Goal: Find specific page/section: Find specific page/section

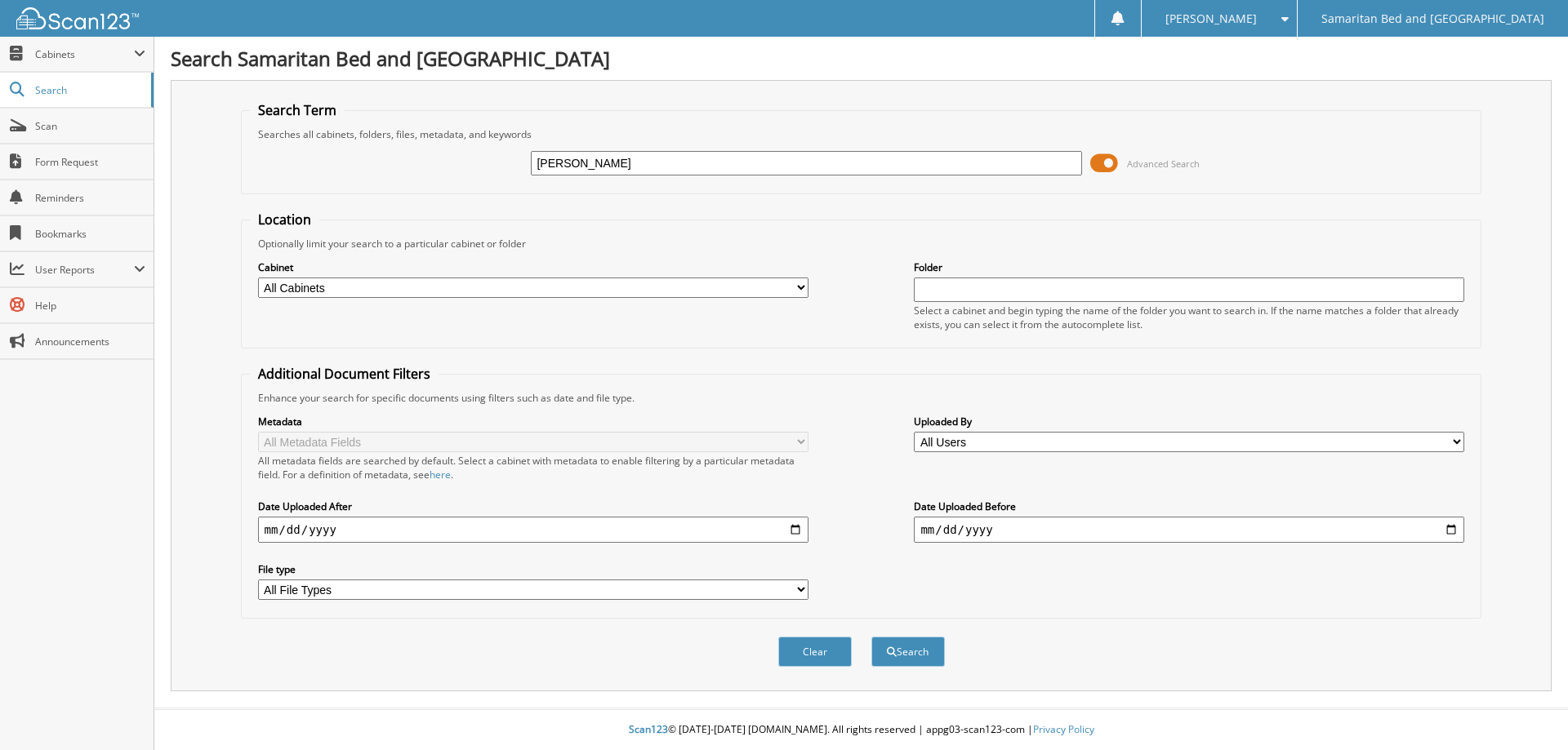
type input "[PERSON_NAME]"
click at [872, 636] on button "Search" at bounding box center [909, 652] width 74 height 30
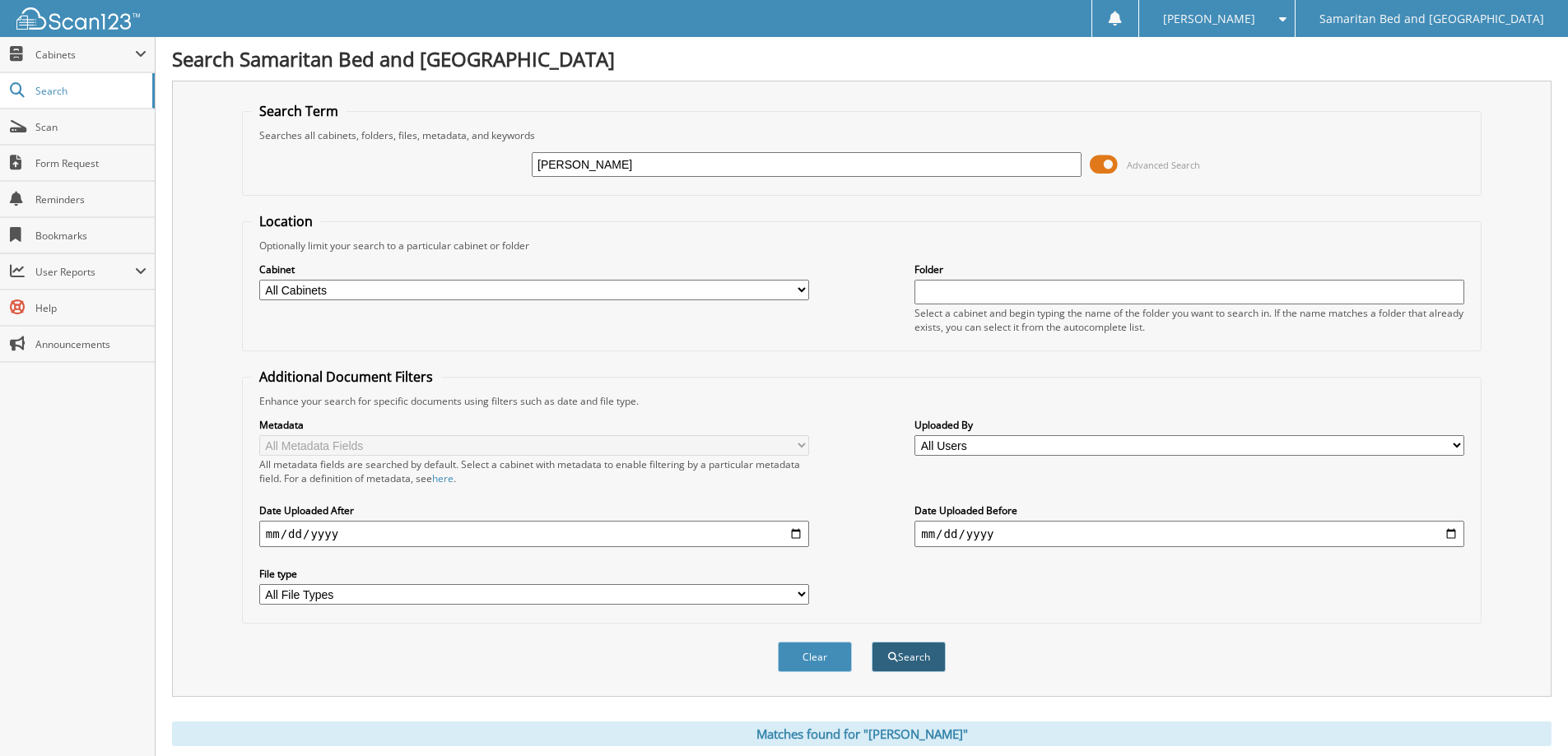
click at [896, 655] on button "Search" at bounding box center [909, 657] width 74 height 31
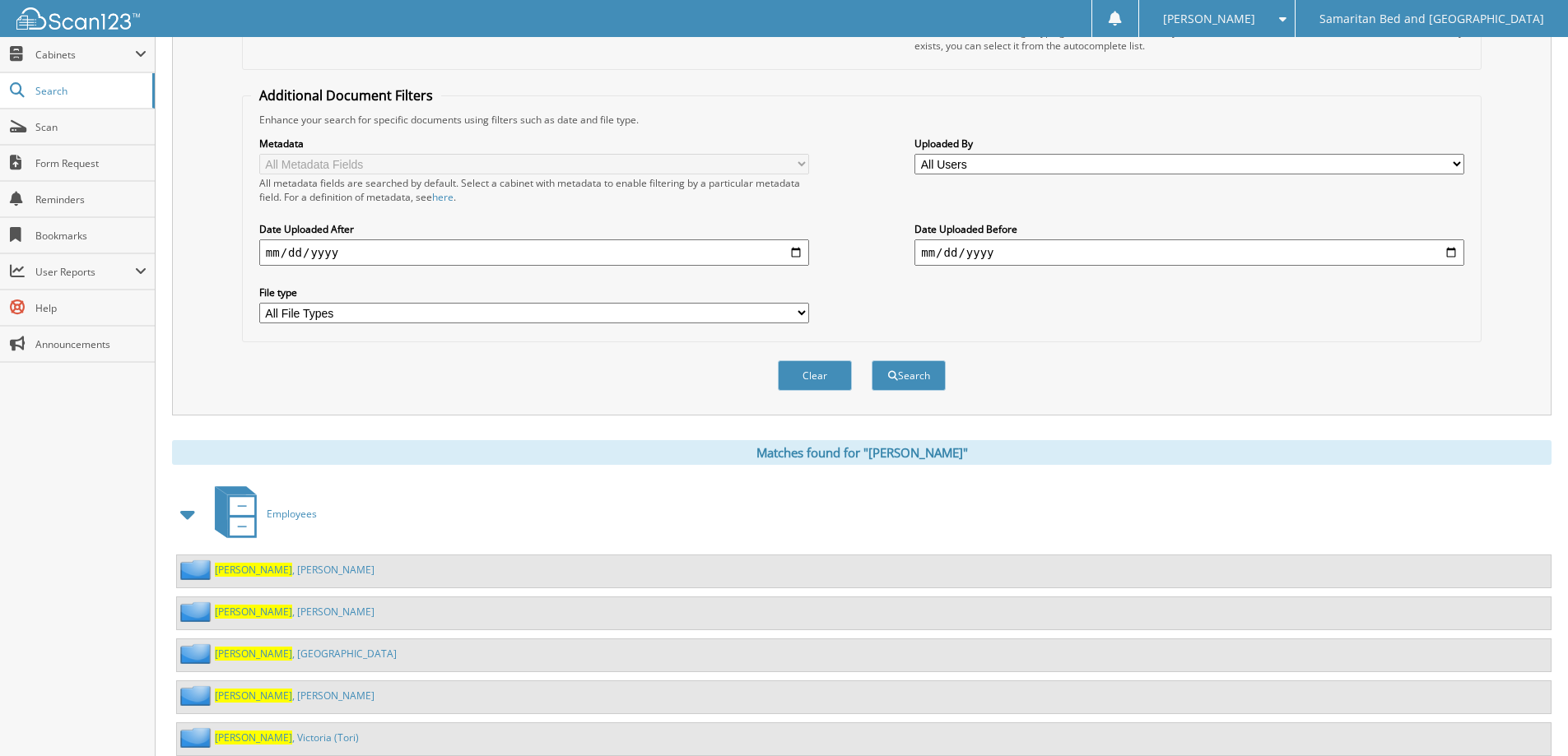
scroll to position [331, 0]
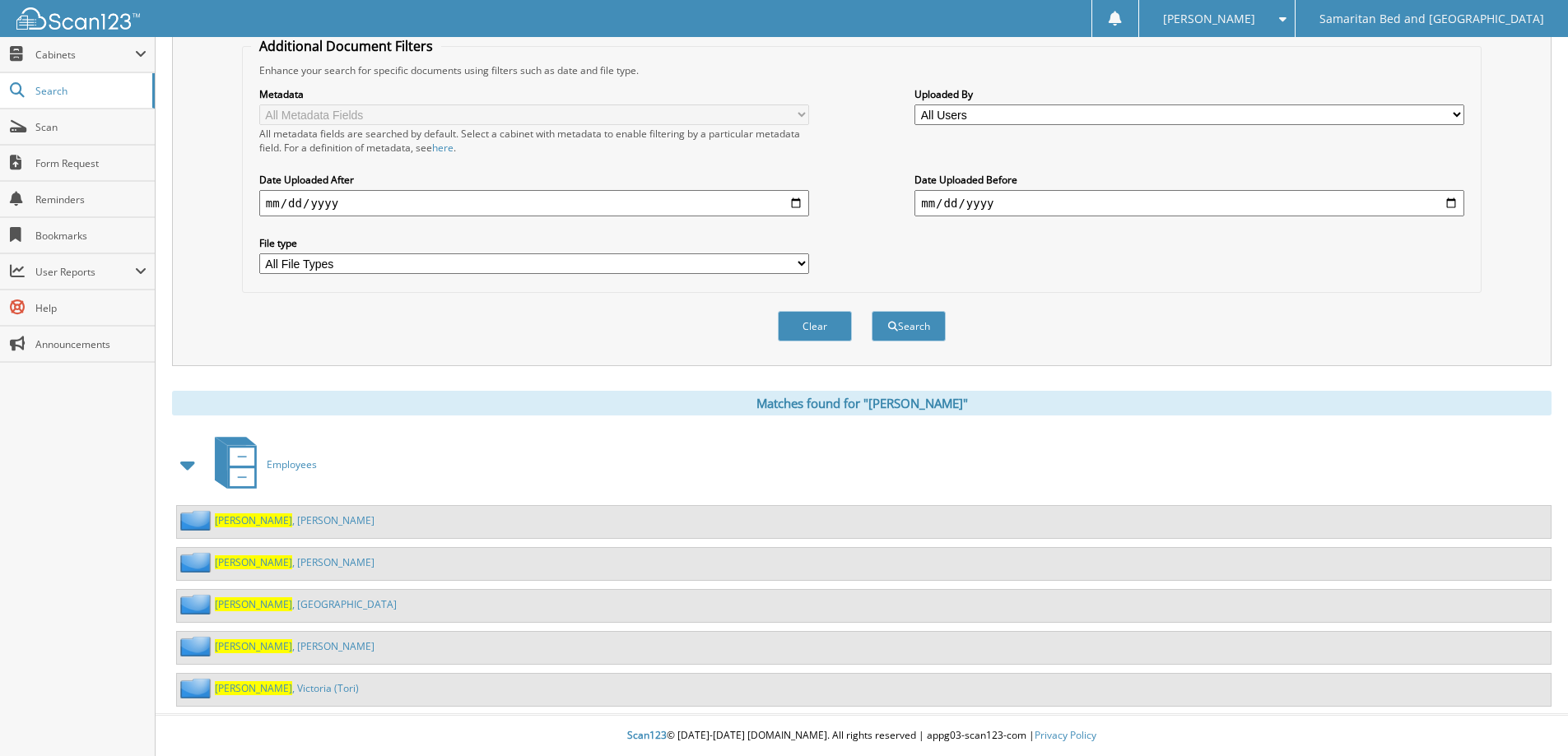
click at [269, 514] on link "[PERSON_NAME]" at bounding box center [294, 520] width 159 height 14
